Goal: Task Accomplishment & Management: Manage account settings

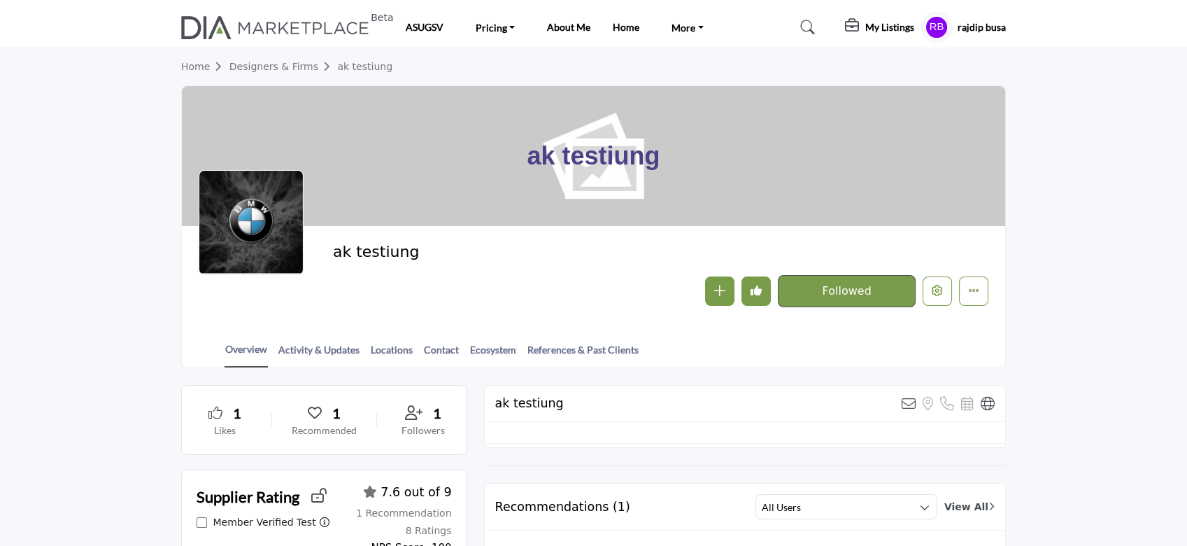
click at [893, 29] on h5 "My Listings" at bounding box center [889, 27] width 49 height 13
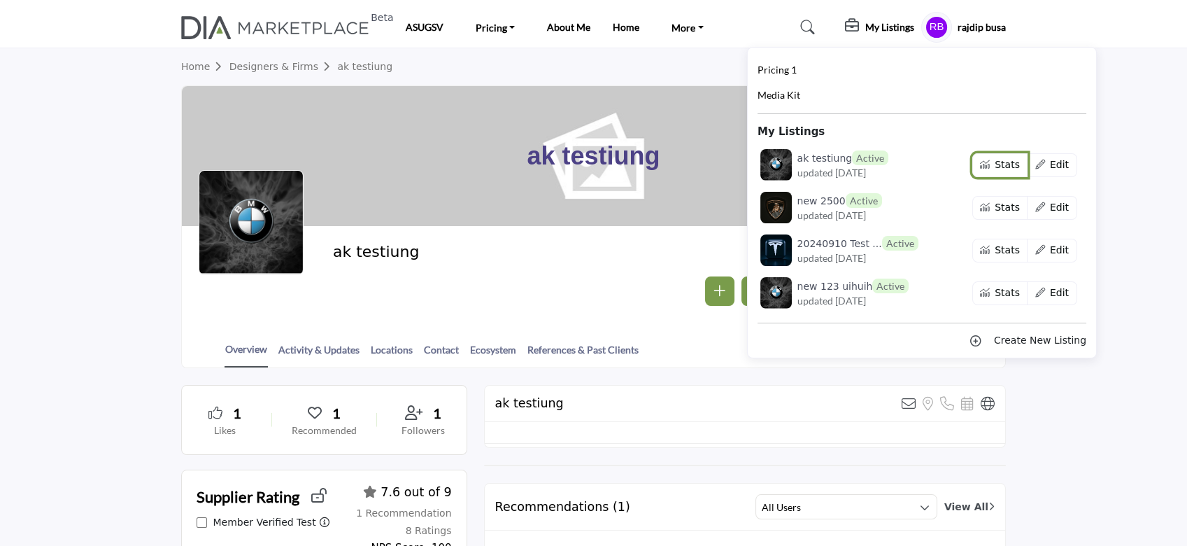
click at [983, 164] on button "Stats" at bounding box center [1000, 165] width 56 height 24
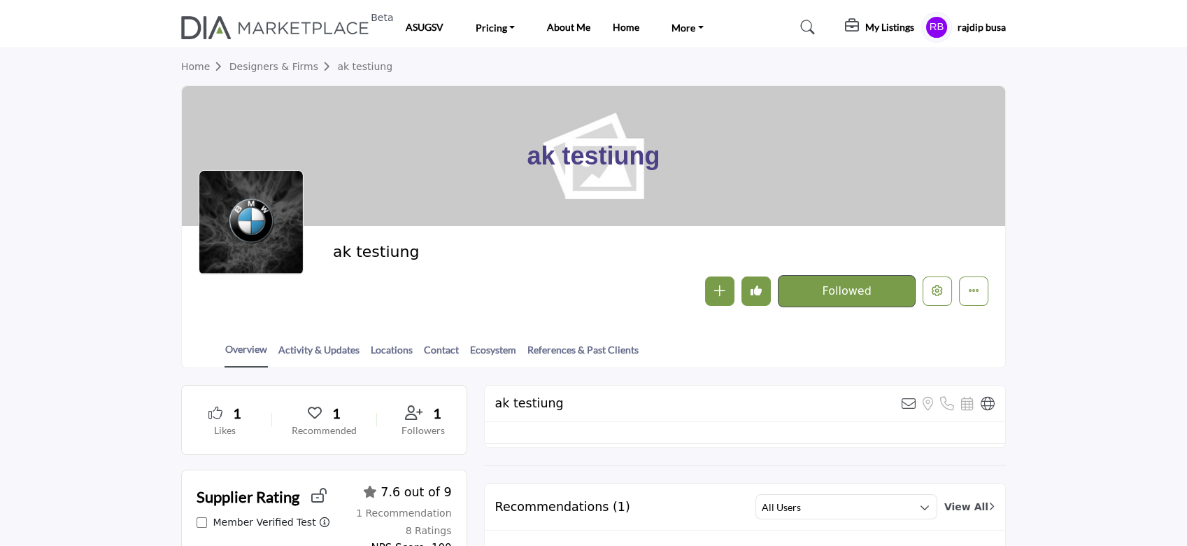
click at [1090, 109] on section "Home Designers & Firms ak testiung ak testiung ak testiung" at bounding box center [593, 208] width 1187 height 320
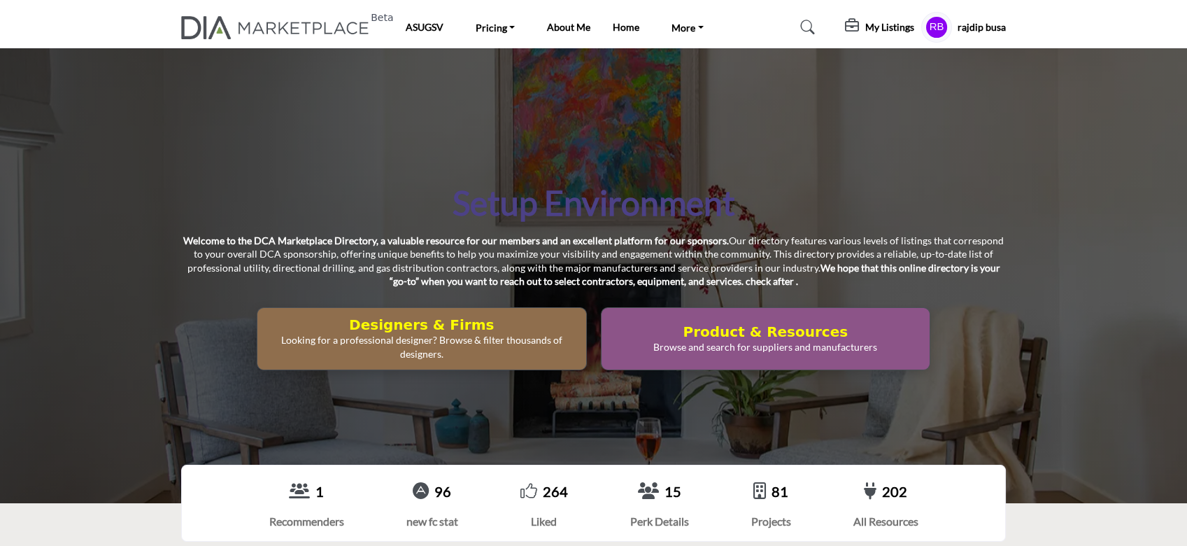
click at [873, 29] on h5 "My Listings" at bounding box center [889, 27] width 49 height 13
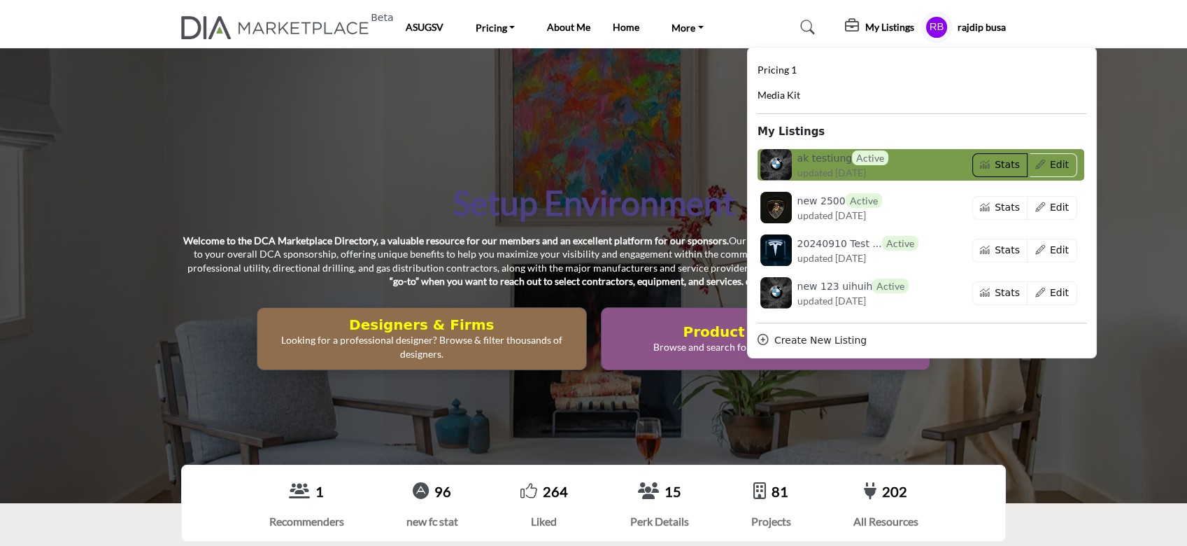
click at [985, 163] on button "Stats" at bounding box center [1000, 165] width 56 height 24
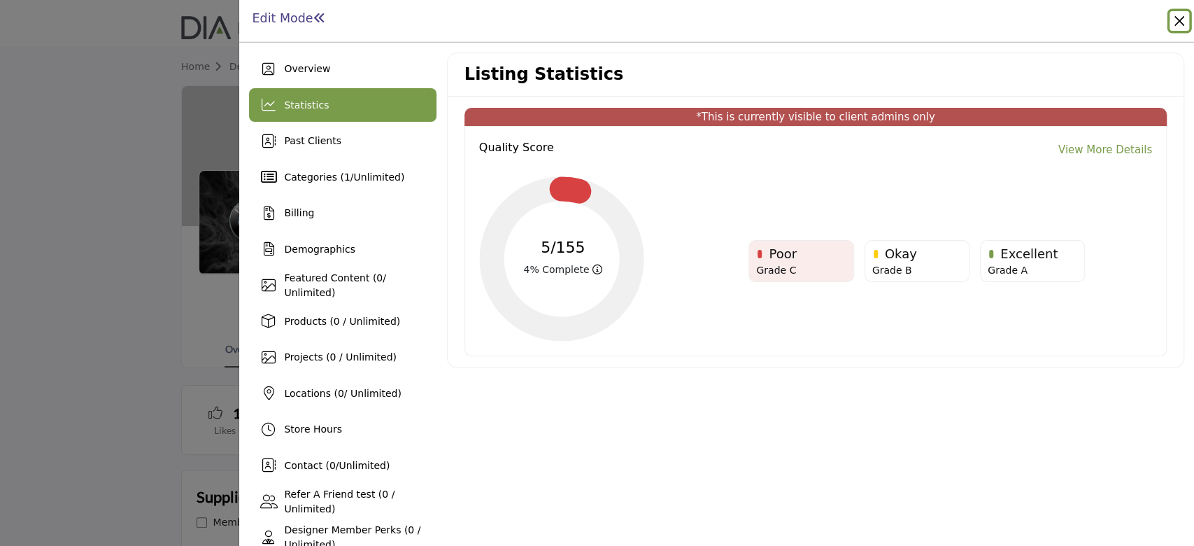
click at [1175, 21] on button "Close" at bounding box center [1180, 21] width 20 height 20
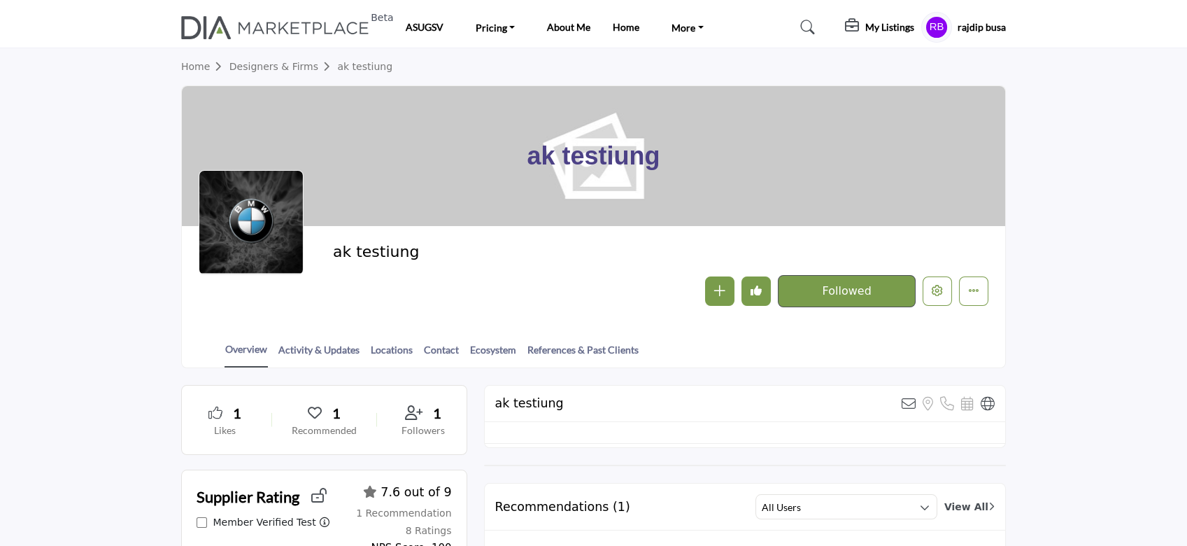
click at [869, 27] on h5 "My Listings" at bounding box center [889, 27] width 49 height 13
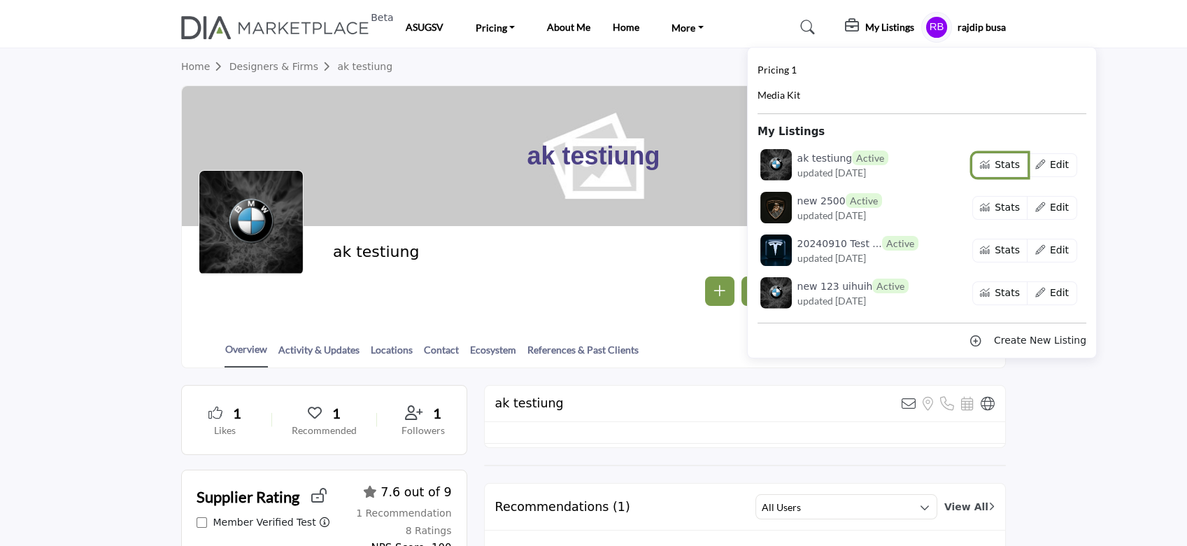
click at [983, 161] on button "Stats" at bounding box center [1000, 165] width 56 height 24
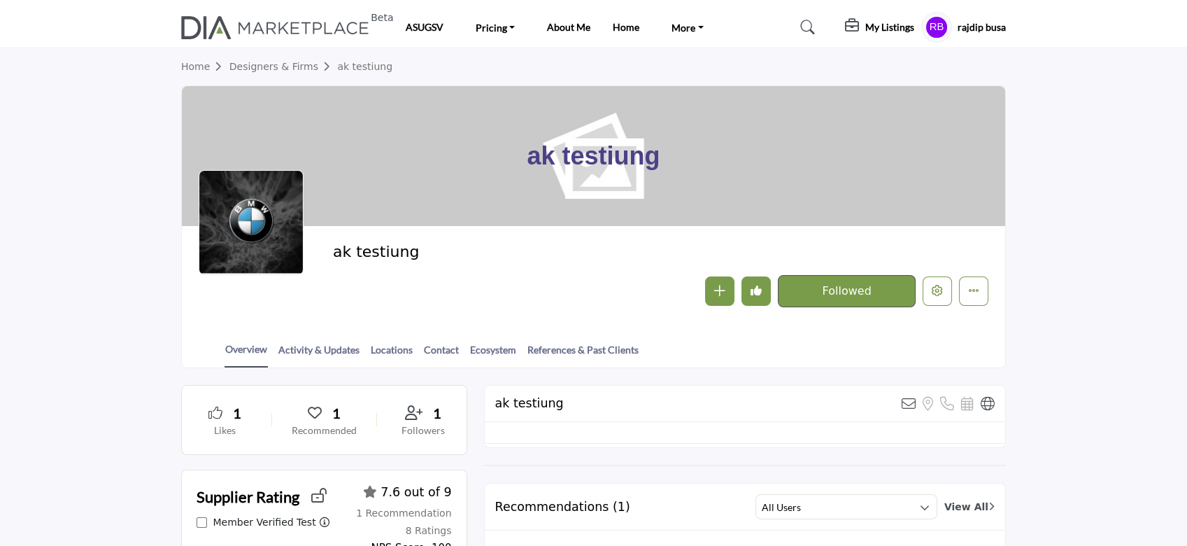
click at [1067, 140] on section "Home Designers & Firms ak testiung ak testiung ak testiung" at bounding box center [593, 208] width 1187 height 320
drag, startPoint x: 1082, startPoint y: 116, endPoint x: 834, endPoint y: 20, distance: 265.8
click at [1080, 116] on section "Home Designers & Firms ak testiung ak testiung ak testiung" at bounding box center [593, 208] width 1187 height 320
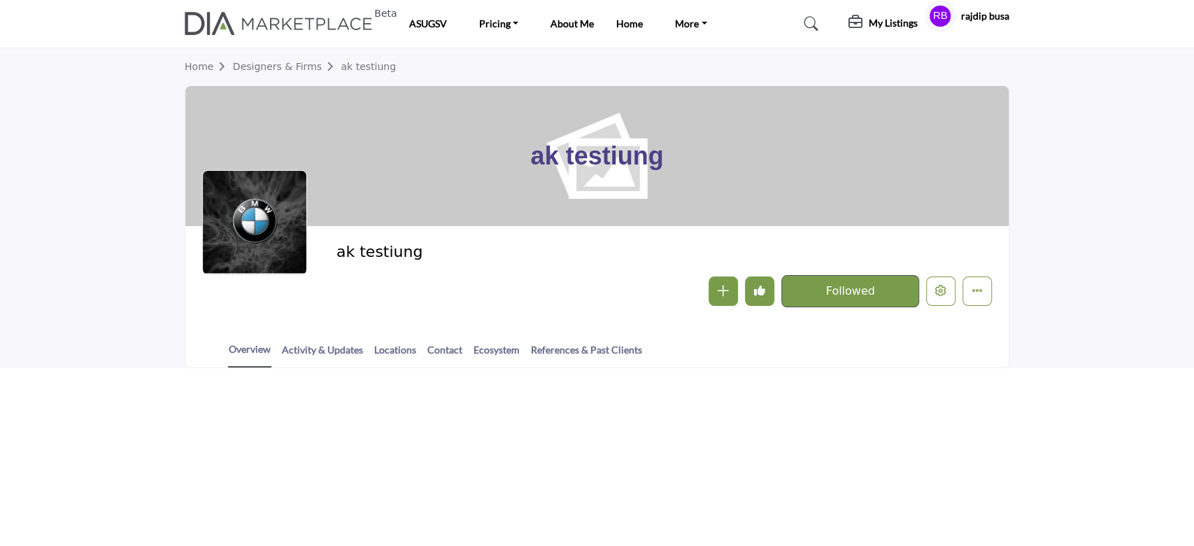
click at [874, 26] on h5 "My Listings" at bounding box center [893, 23] width 49 height 13
click at [886, 24] on h5 "My Listings" at bounding box center [893, 23] width 49 height 13
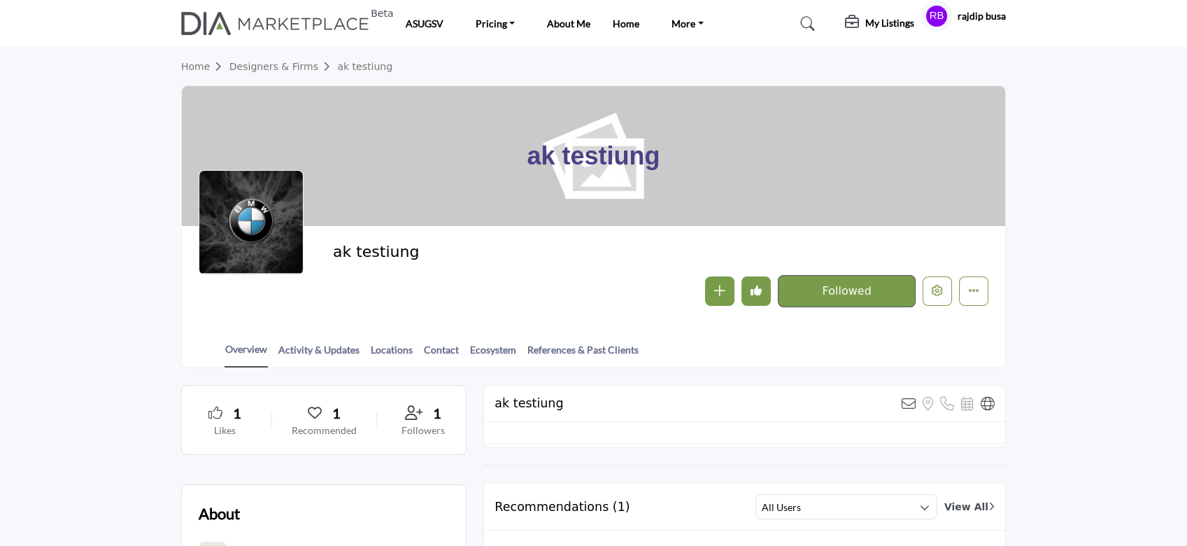
click at [884, 25] on h5 "My Listings" at bounding box center [889, 23] width 49 height 13
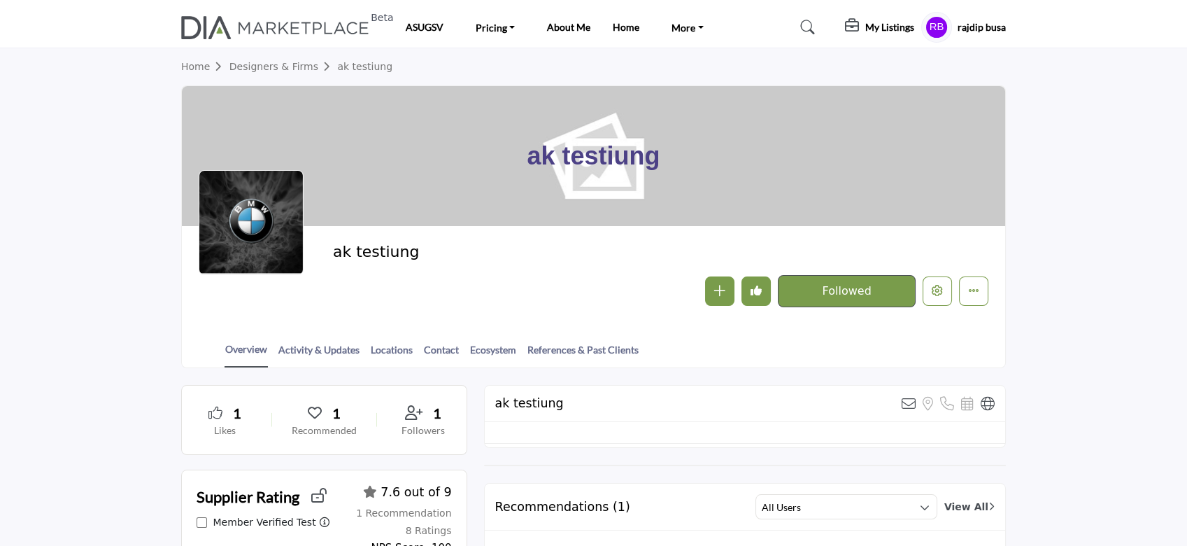
click at [876, 30] on h5 "My Listings" at bounding box center [889, 27] width 49 height 13
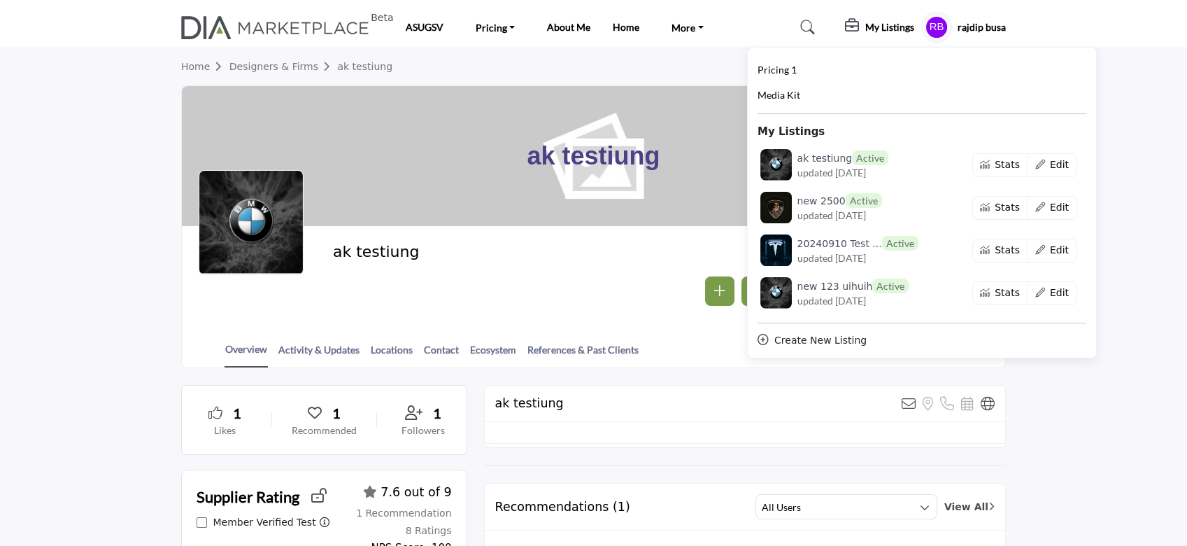
click at [876, 30] on h5 "My Listings" at bounding box center [889, 27] width 49 height 13
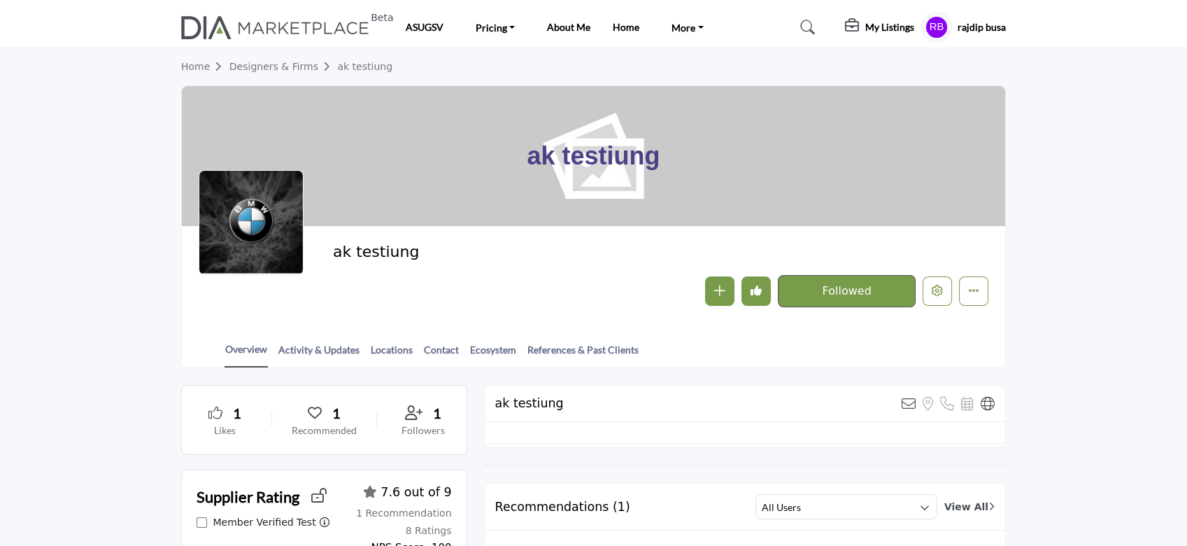
click at [876, 30] on h5 "My Listings" at bounding box center [889, 27] width 49 height 13
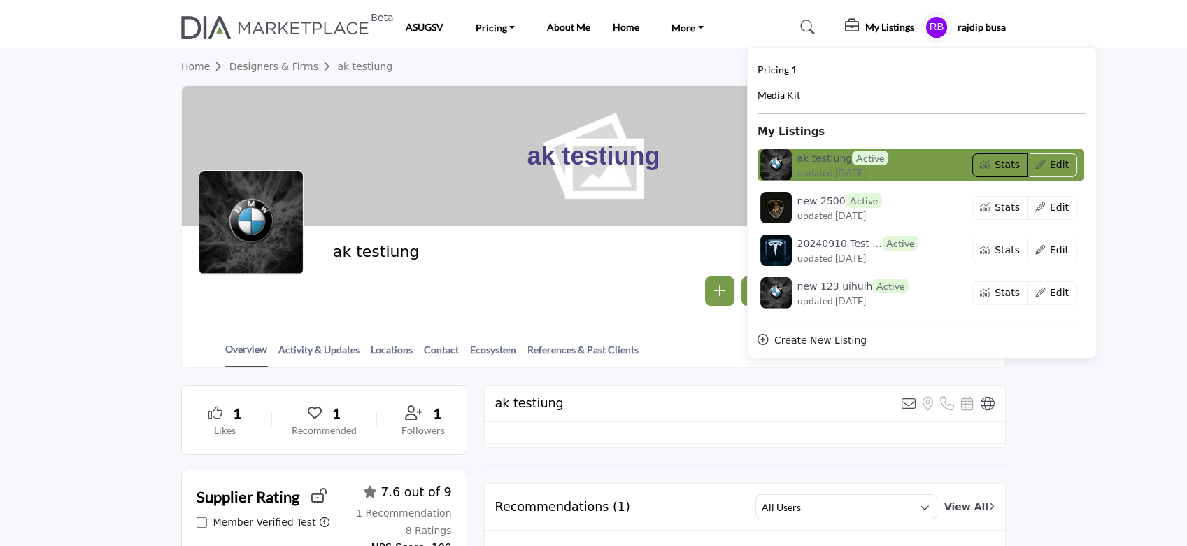
click at [988, 166] on button "Stats" at bounding box center [1000, 165] width 56 height 24
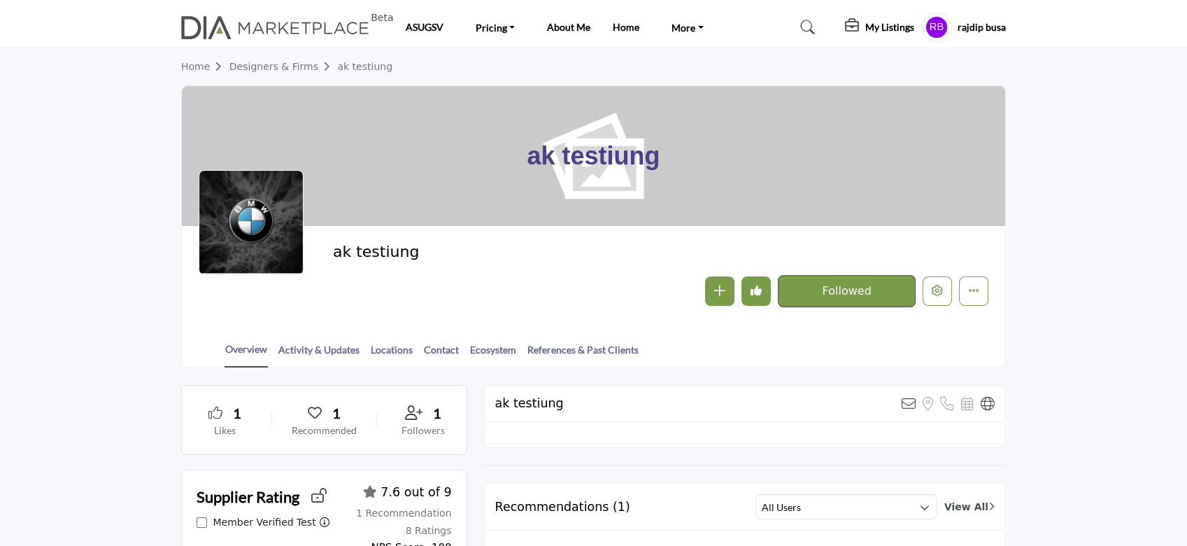
click at [865, 27] on h5 "My Listings" at bounding box center [889, 27] width 49 height 13
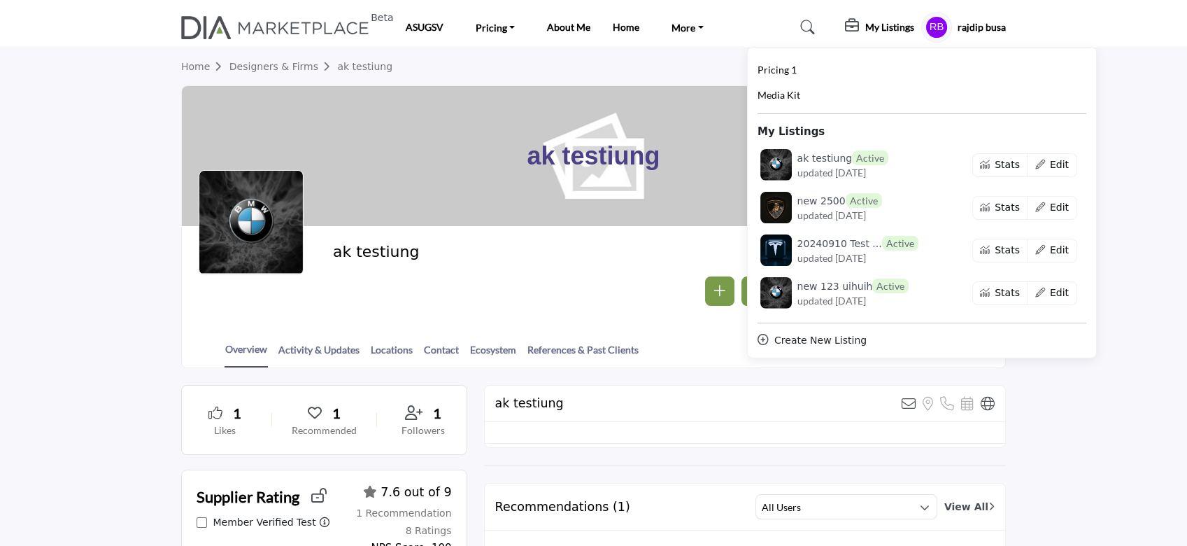
click at [877, 27] on h5 "My Listings" at bounding box center [889, 27] width 49 height 13
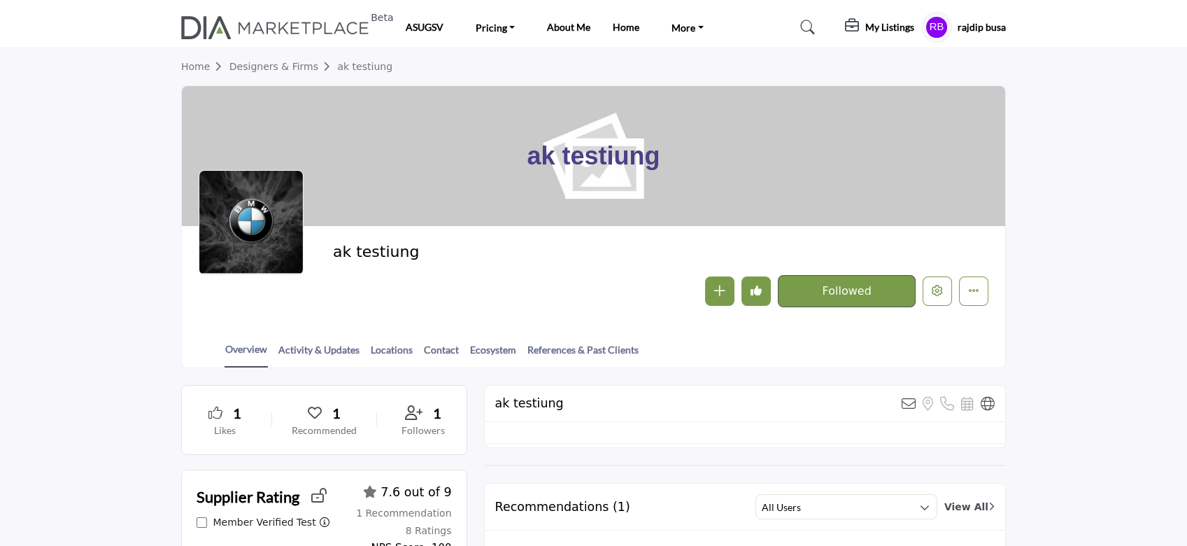
click at [886, 28] on h5 "My Listings" at bounding box center [889, 27] width 49 height 13
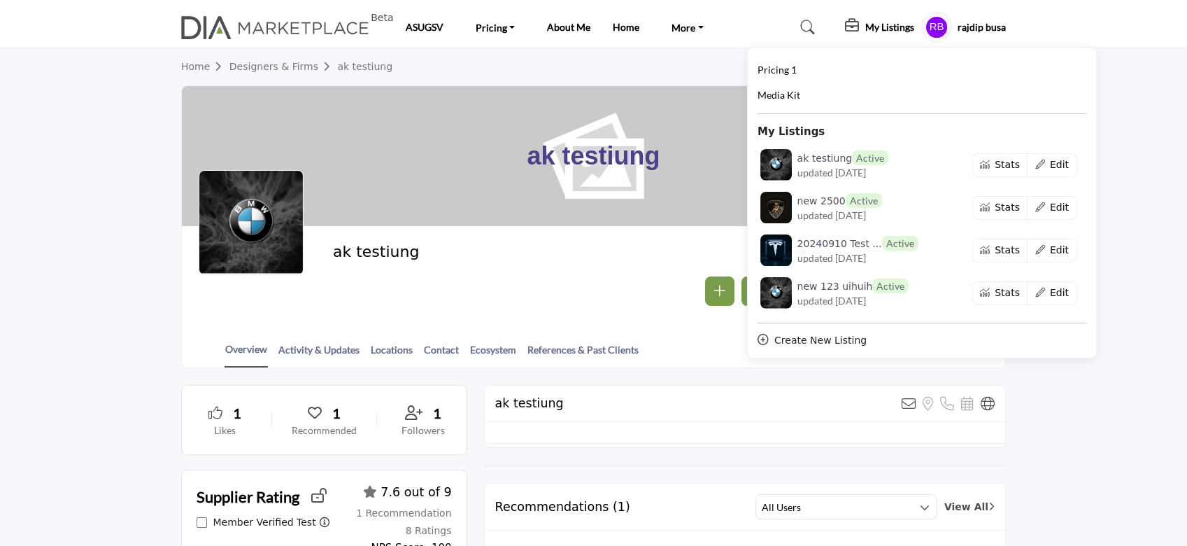
click at [886, 28] on h5 "My Listings" at bounding box center [889, 27] width 49 height 13
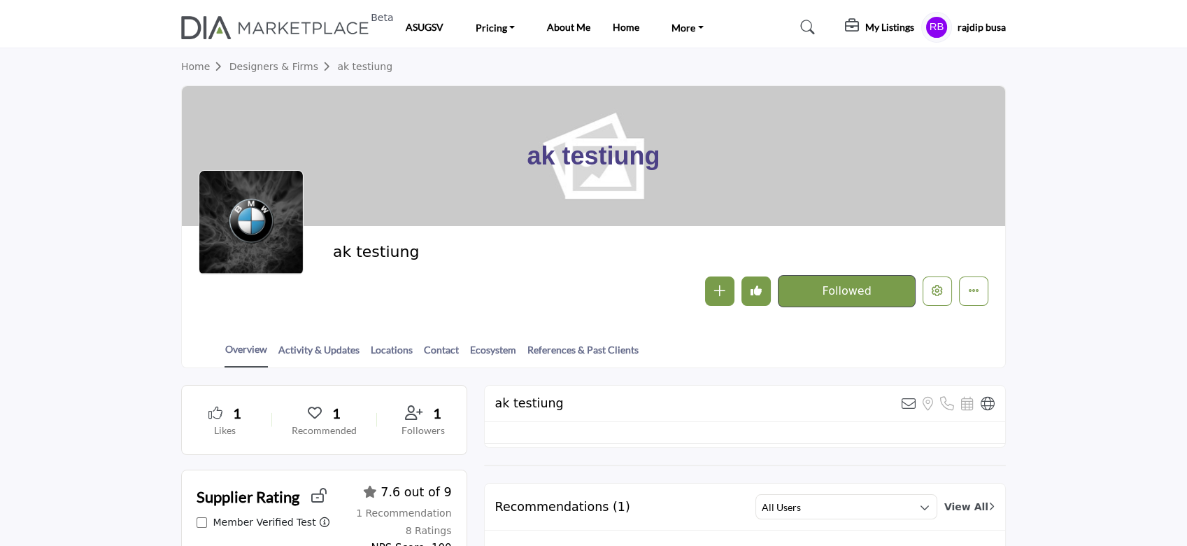
click at [886, 28] on h5 "My Listings" at bounding box center [889, 27] width 49 height 13
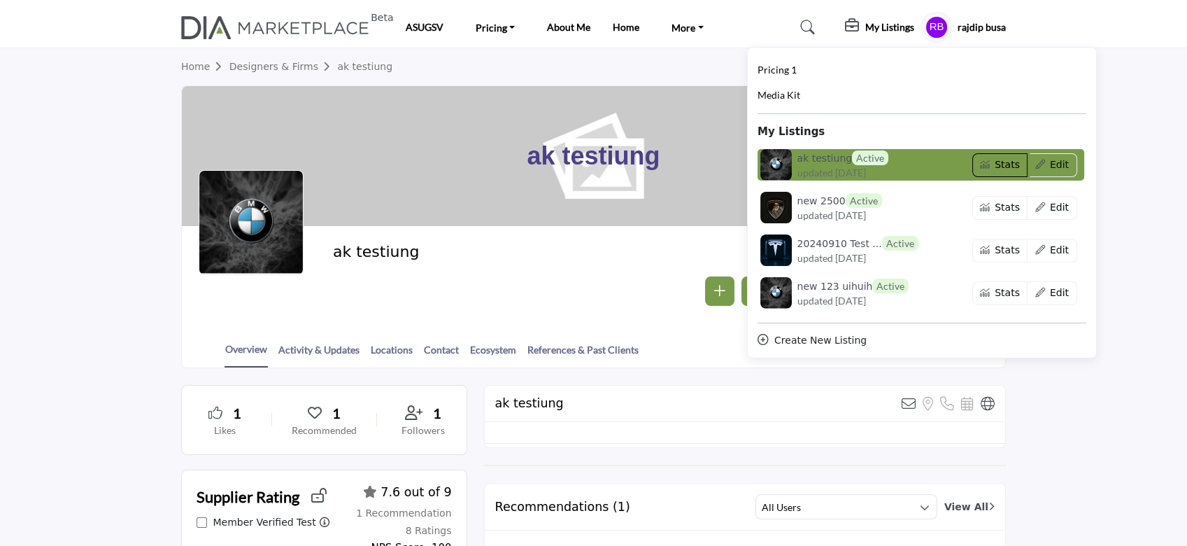
click at [997, 171] on button "Stats" at bounding box center [1000, 165] width 56 height 24
